Goal: Task Accomplishment & Management: Manage account settings

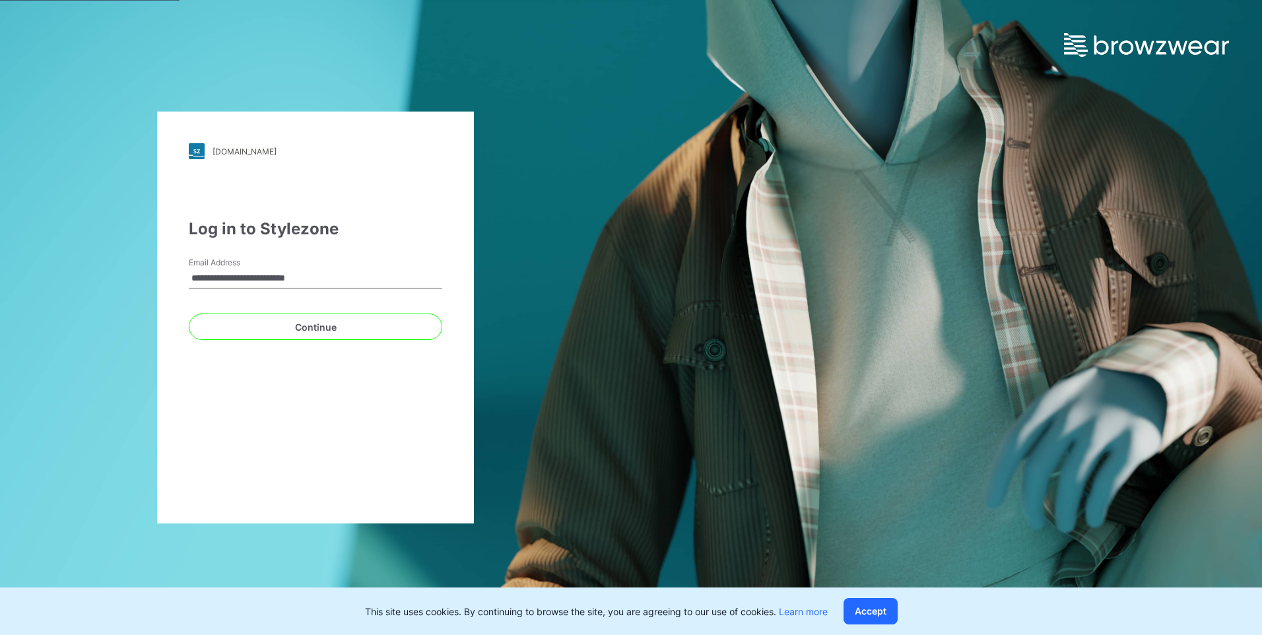
drag, startPoint x: 333, startPoint y: 282, endPoint x: 102, endPoint y: 281, distance: 231.0
click at [102, 281] on div "**********" at bounding box center [315, 317] width 631 height 635
type input "**********"
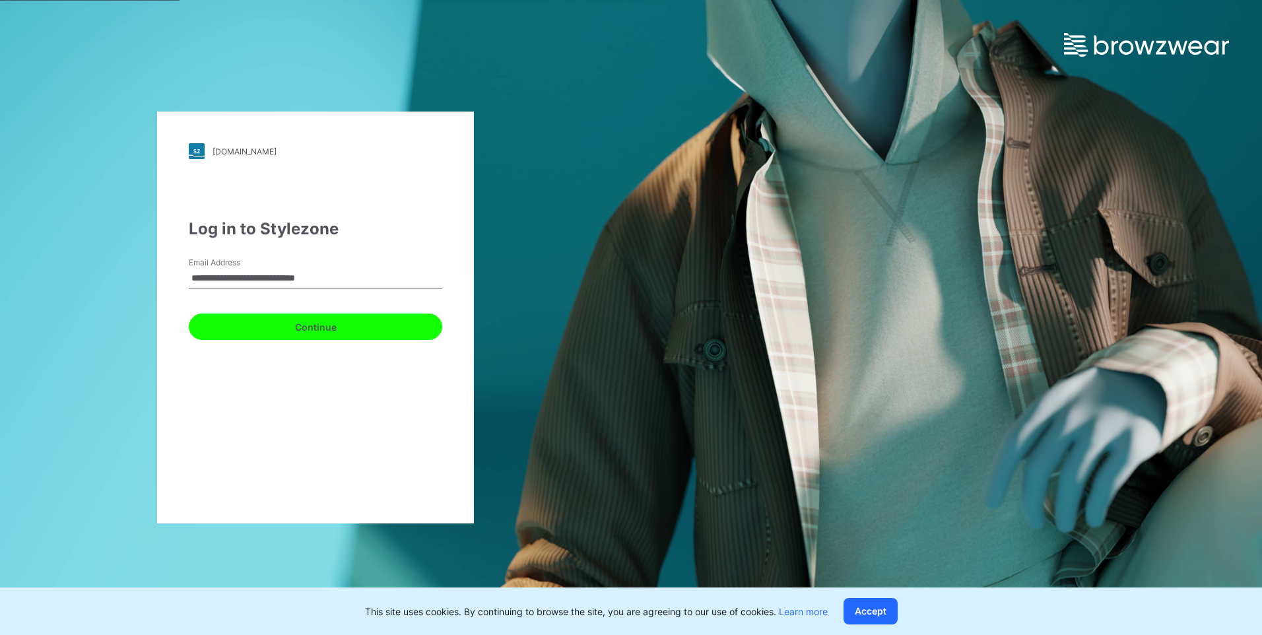
click at [311, 327] on button "Continue" at bounding box center [315, 327] width 253 height 26
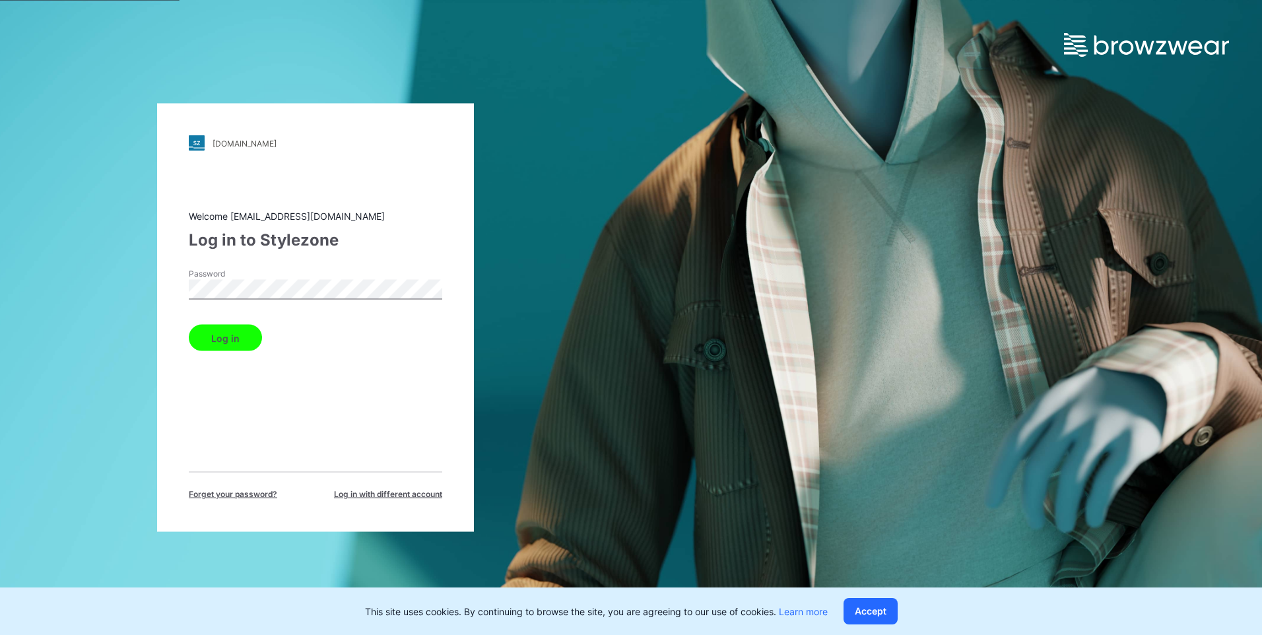
click at [189, 325] on button "Log in" at bounding box center [225, 338] width 73 height 26
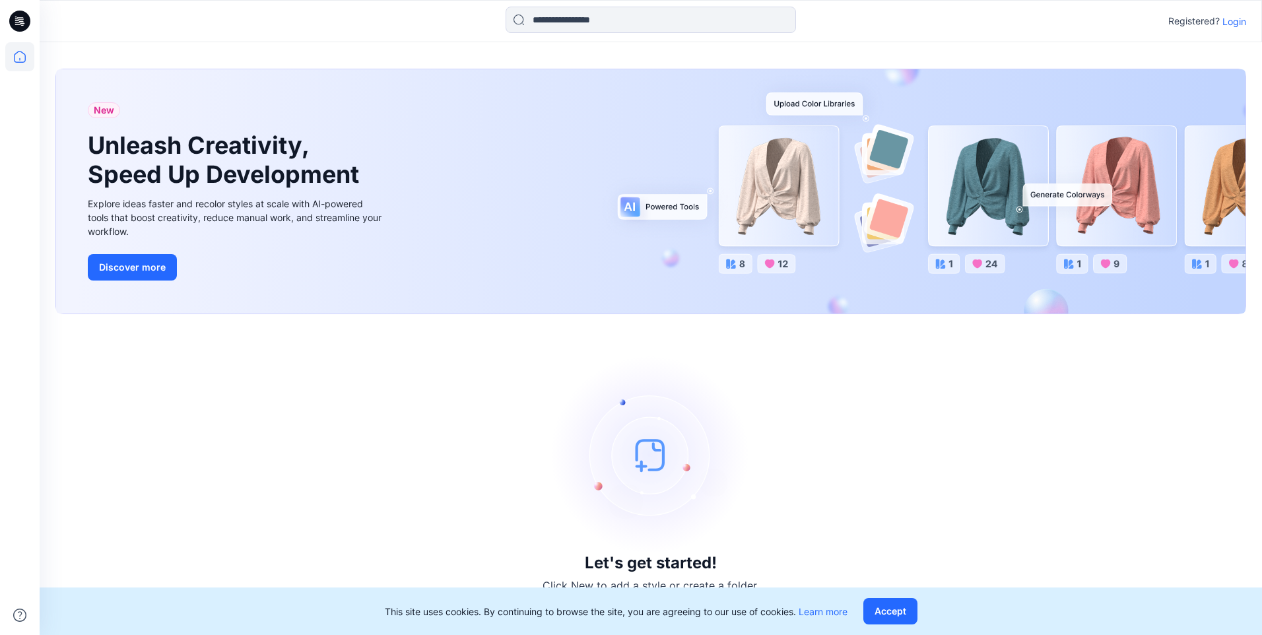
click at [1242, 24] on p "Login" at bounding box center [1234, 22] width 24 height 14
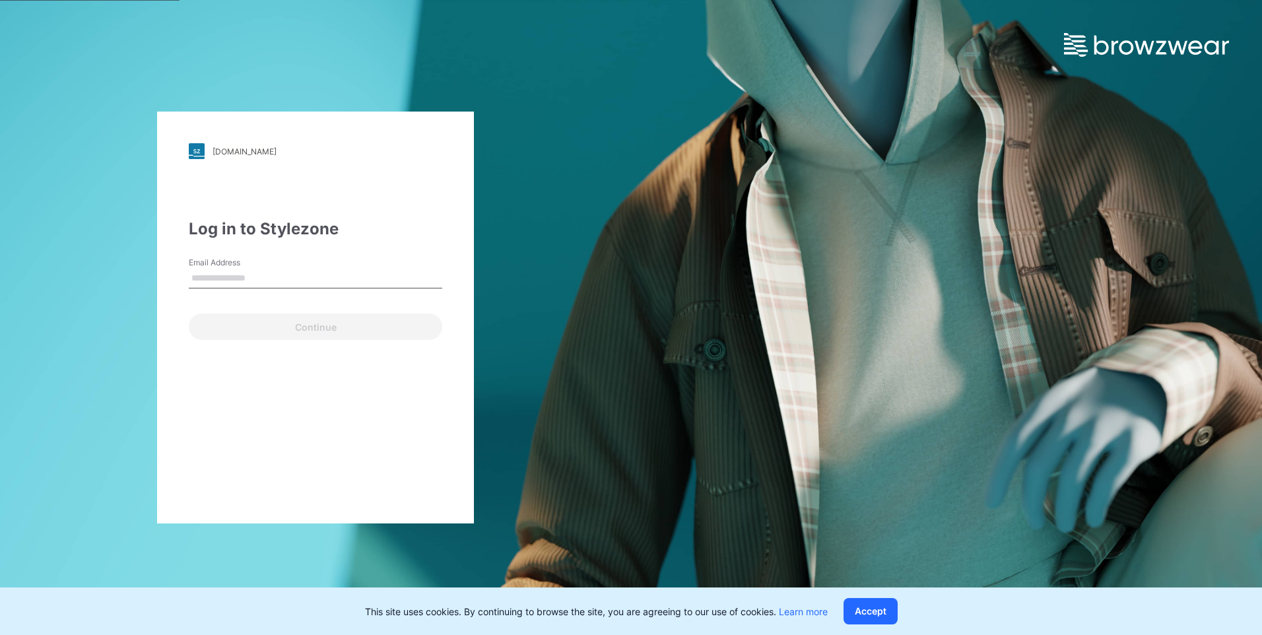
click at [244, 289] on div "Email Address" at bounding box center [315, 277] width 253 height 40
click at [211, 281] on input "Email Address" at bounding box center [315, 279] width 253 height 20
type input "**********"
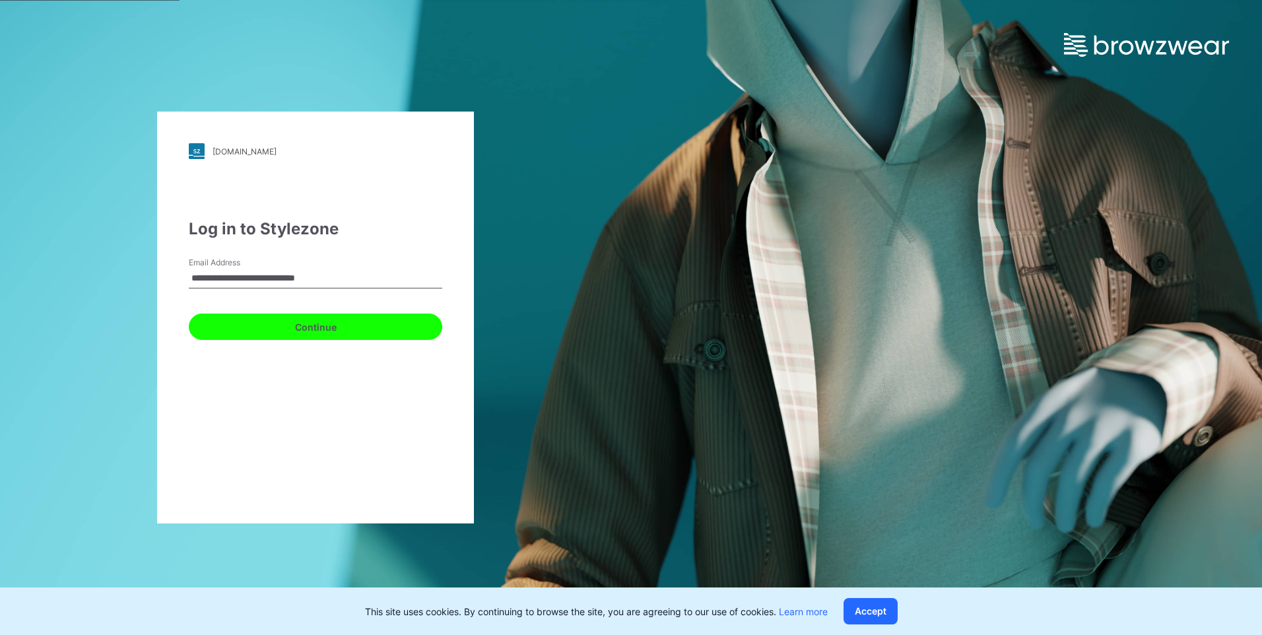
click at [285, 316] on button "Continue" at bounding box center [315, 327] width 253 height 26
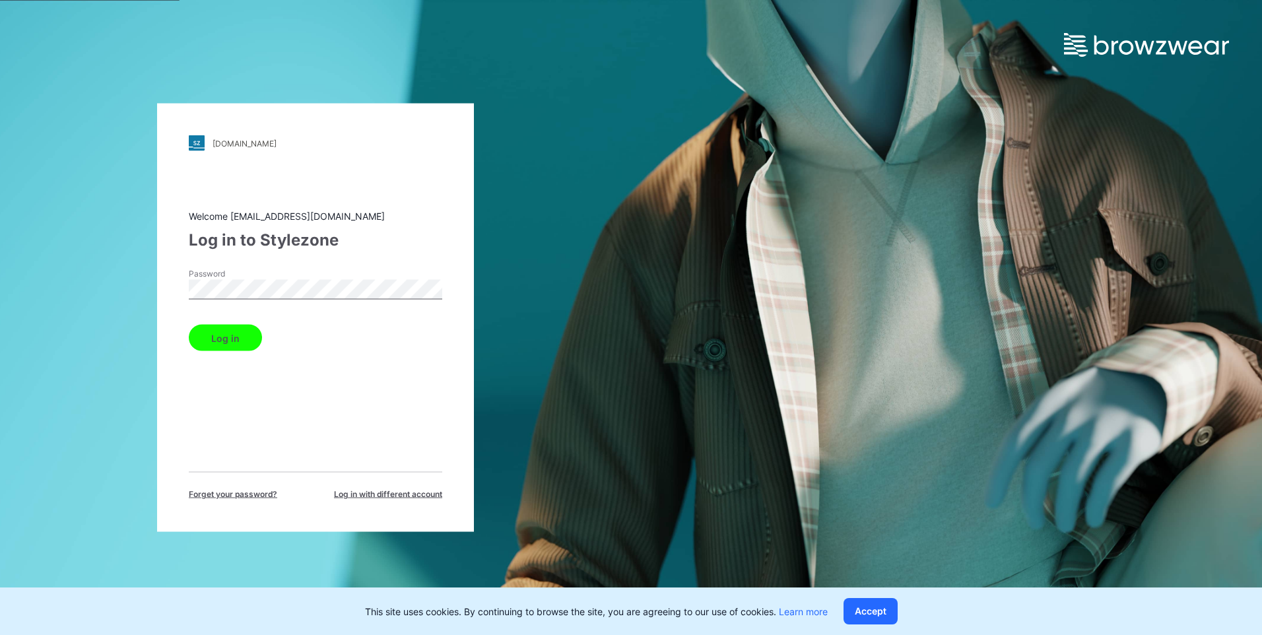
click at [189, 325] on button "Log in" at bounding box center [225, 338] width 73 height 26
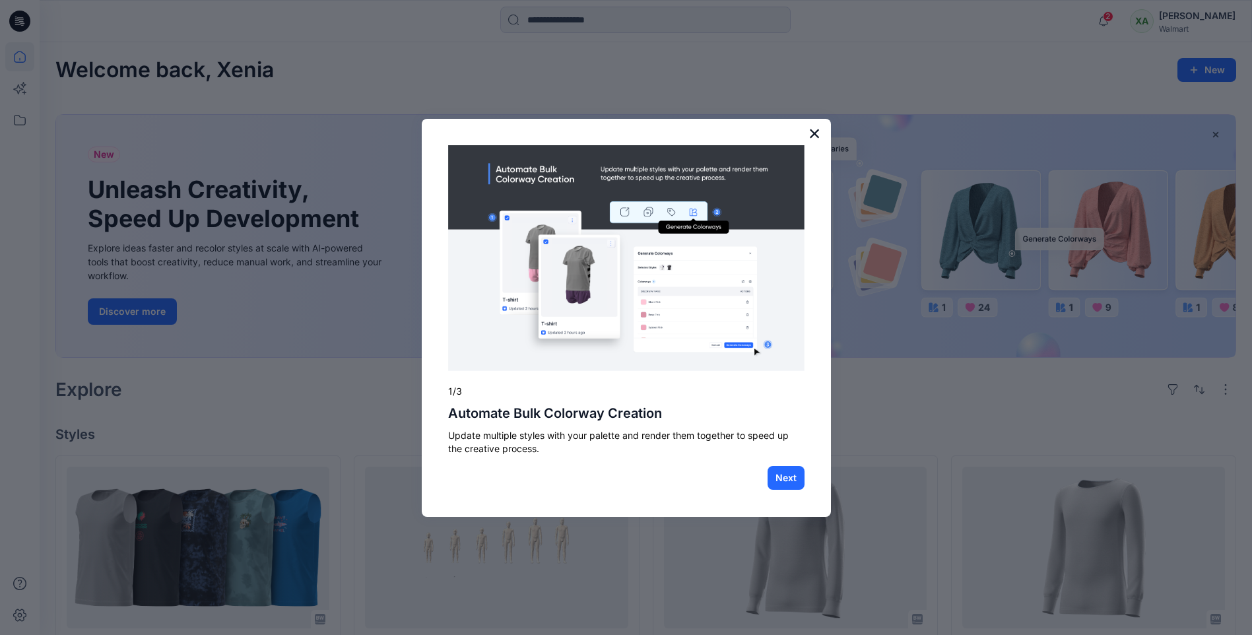
click at [814, 130] on button "×" at bounding box center [815, 133] width 13 height 21
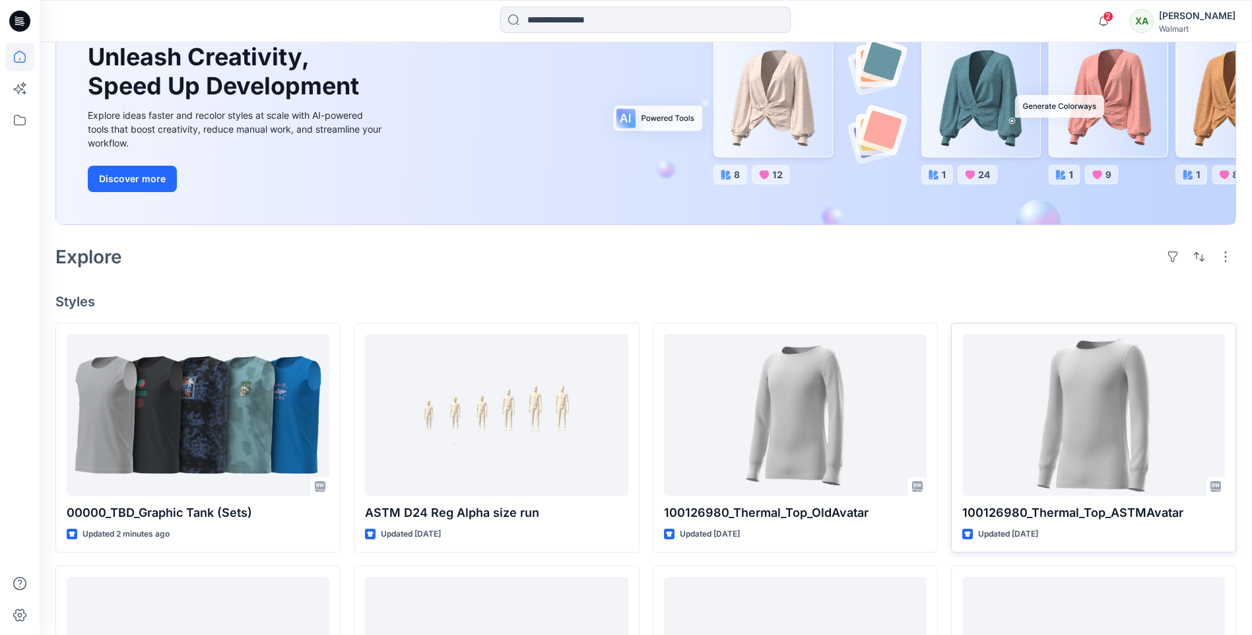
scroll to position [330, 0]
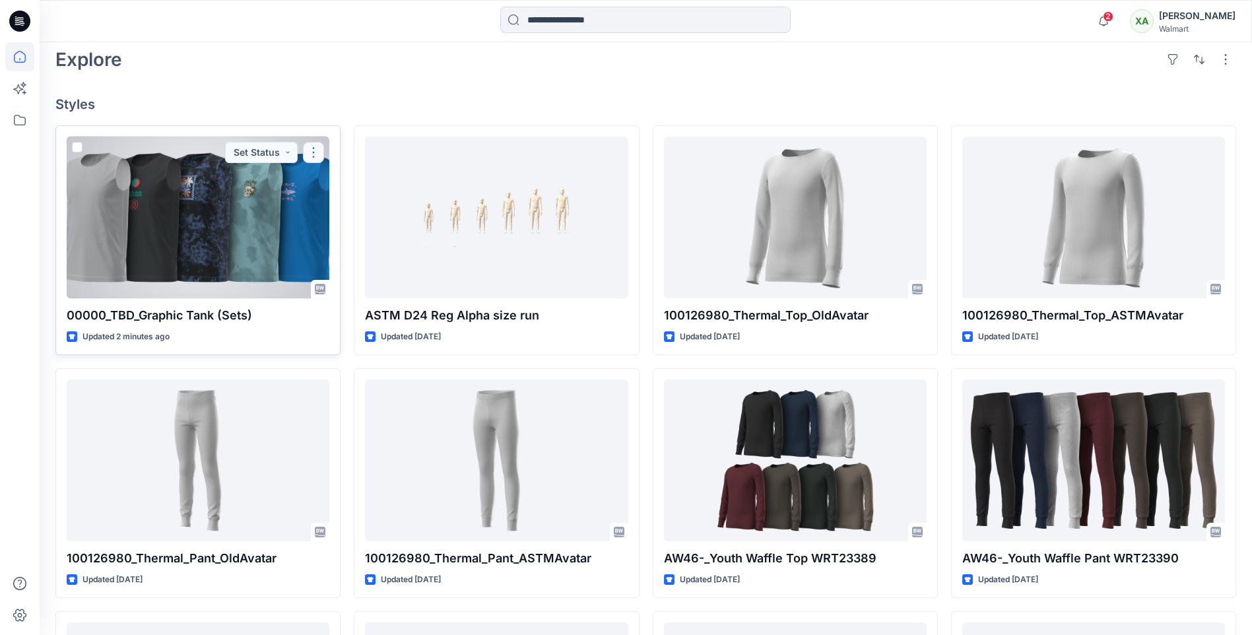
click at [314, 147] on button "button" at bounding box center [313, 152] width 21 height 21
click at [339, 181] on p "Edit" at bounding box center [337, 183] width 17 height 14
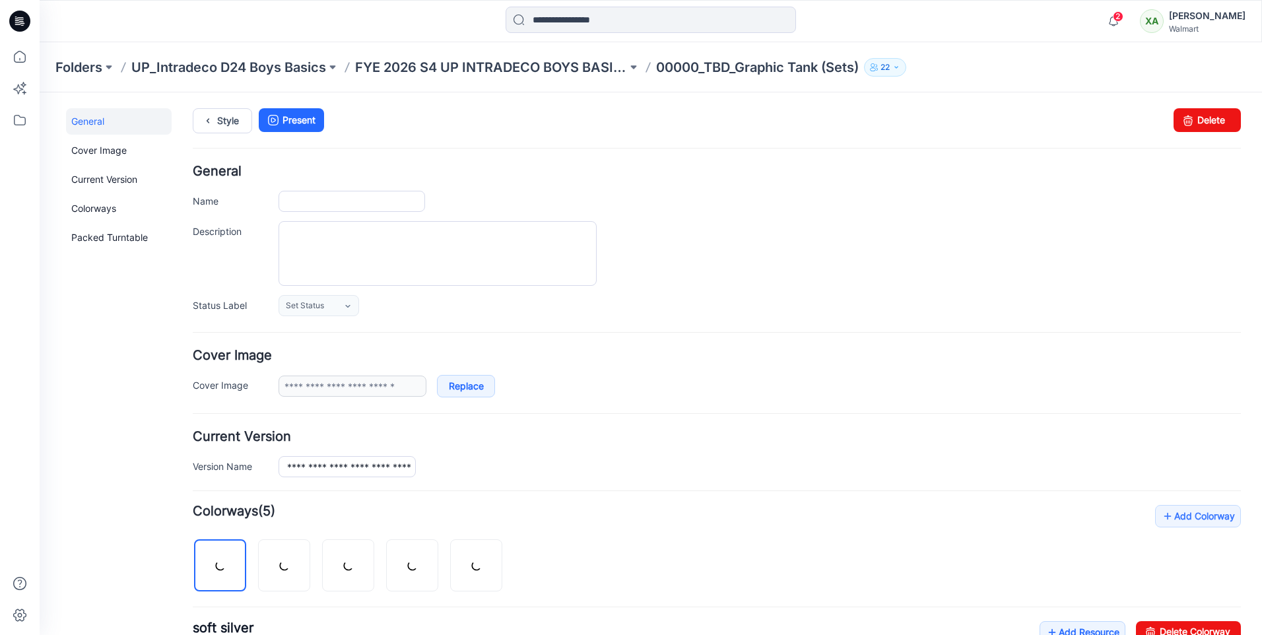
type input "**********"
click at [1100, 18] on div "2" at bounding box center [1110, 13] width 21 height 11
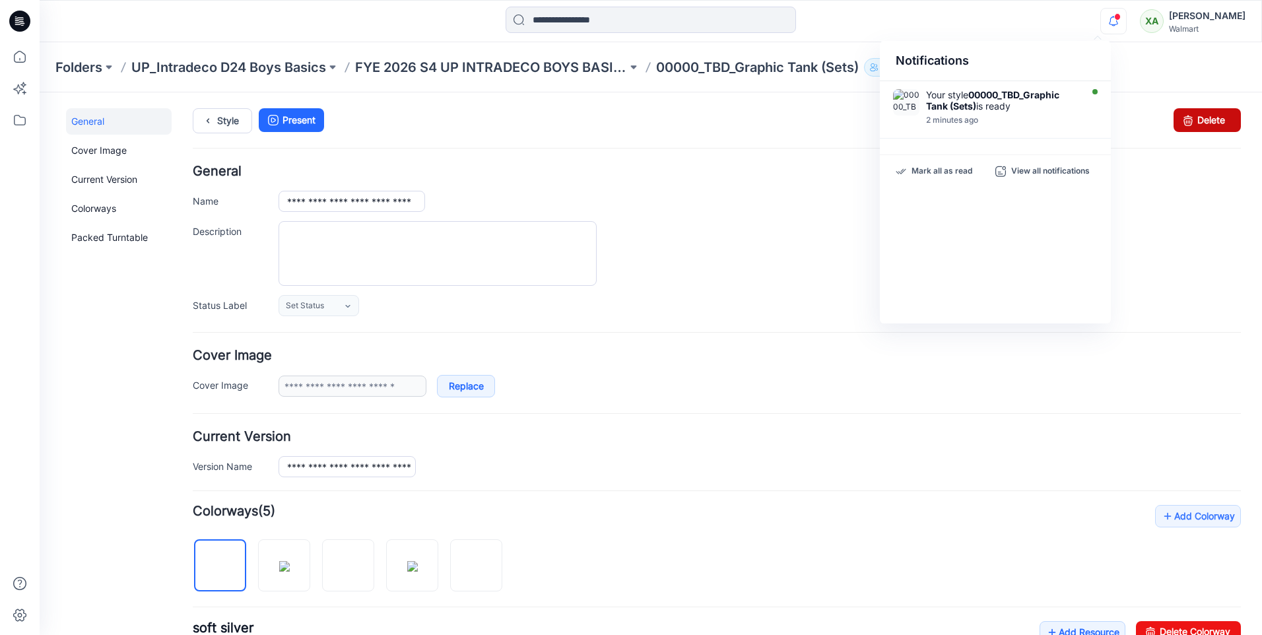
drag, startPoint x: 1187, startPoint y: 117, endPoint x: 727, endPoint y: 162, distance: 462.9
click at [1187, 117] on link "Delete" at bounding box center [1207, 120] width 67 height 24
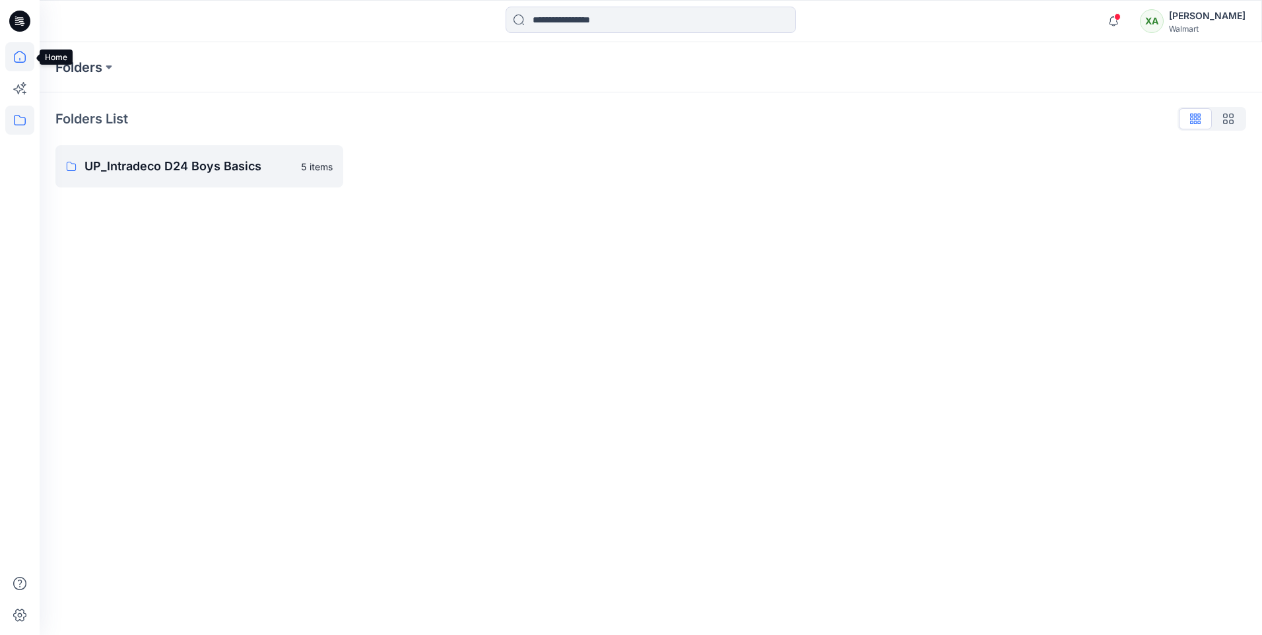
click at [26, 55] on icon at bounding box center [19, 56] width 29 height 29
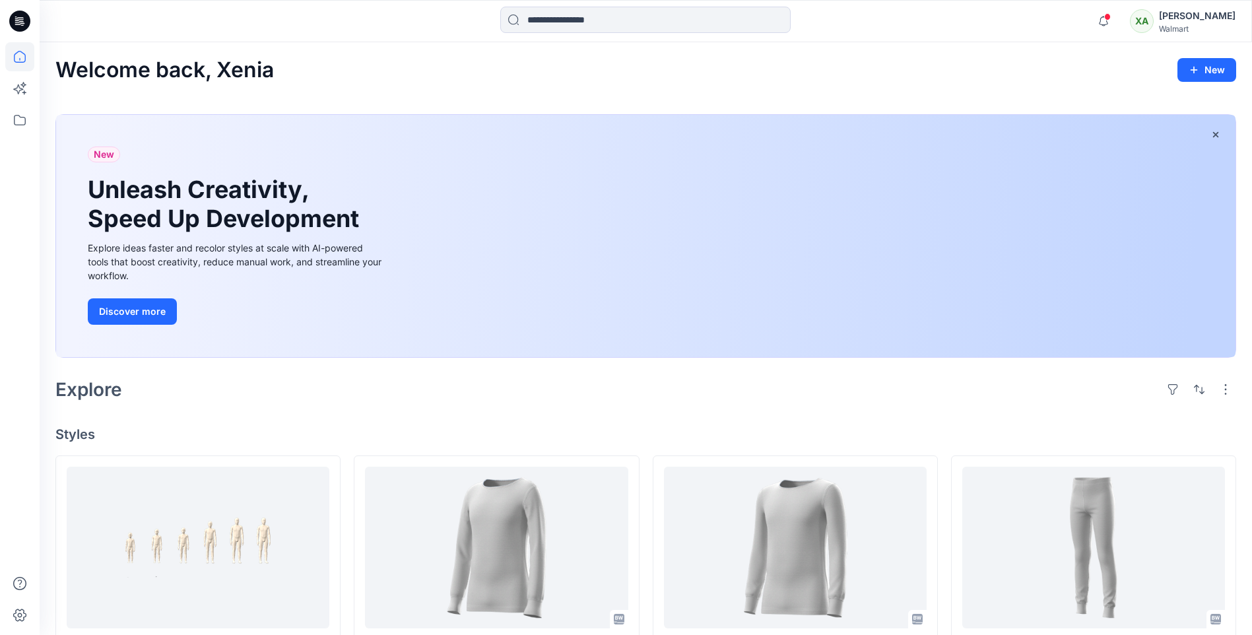
click at [1130, 18] on div "XA" at bounding box center [1142, 21] width 24 height 24
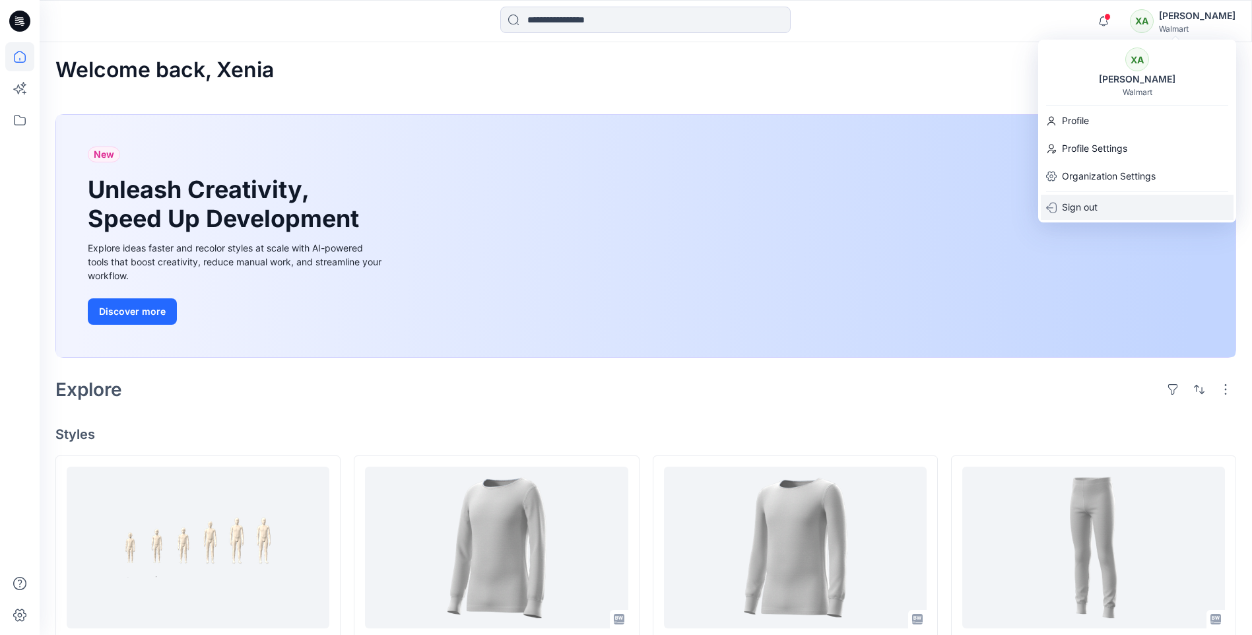
click at [1102, 205] on div "Sign out" at bounding box center [1137, 207] width 193 height 25
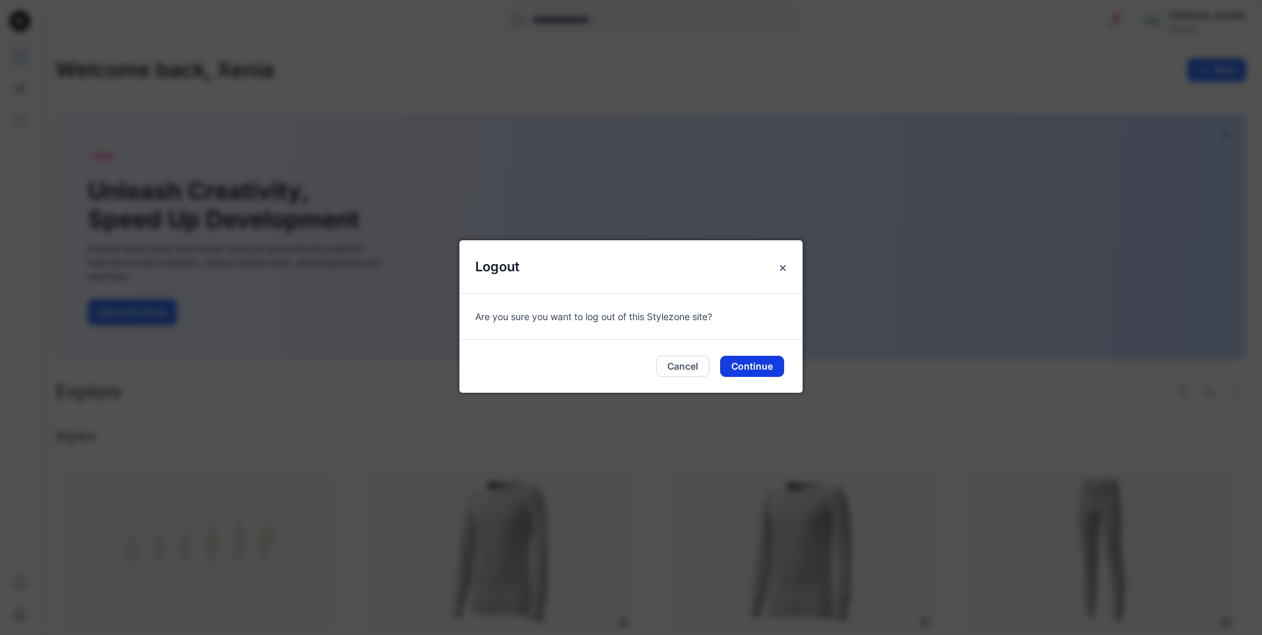
click at [749, 370] on button "Continue" at bounding box center [752, 366] width 64 height 21
